Goal: Navigation & Orientation: Understand site structure

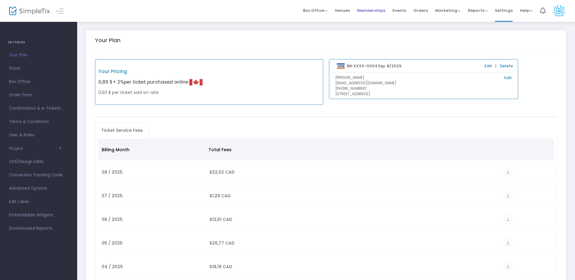
click at [372, 13] on span "Memberships" at bounding box center [371, 10] width 28 height 15
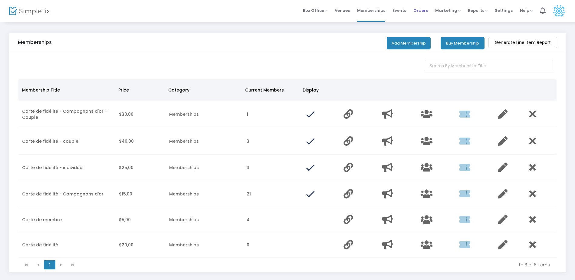
click at [426, 8] on span "Orders" at bounding box center [420, 10] width 15 height 15
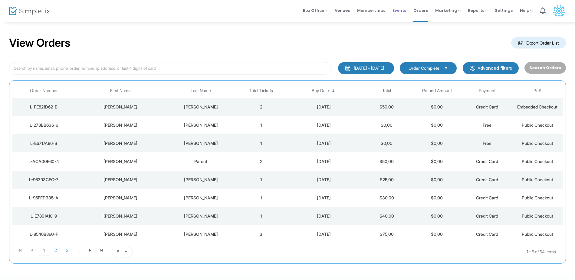
click at [400, 13] on span "Events" at bounding box center [399, 10] width 14 height 15
